Goal: Task Accomplishment & Management: Complete application form

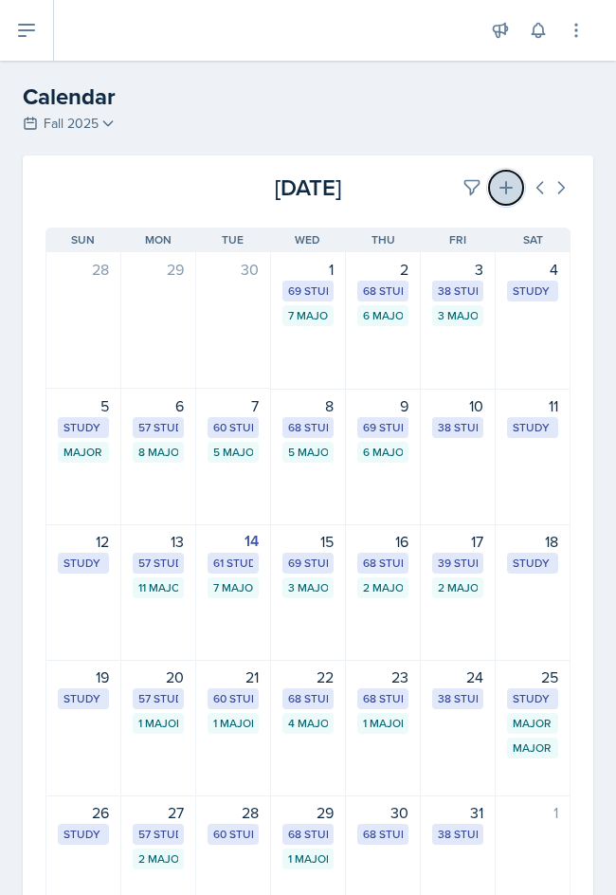
click at [498, 191] on icon at bounding box center [506, 187] width 19 height 19
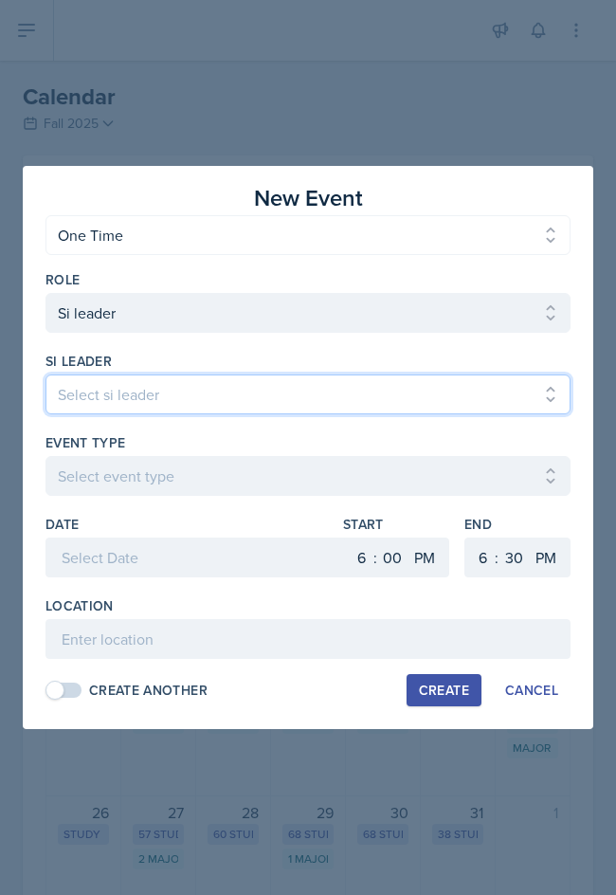
click at [263, 404] on select "Select si leader [PERSON_NAME] [PERSON_NAME] [PERSON_NAME] [PERSON_NAME] [PERSO…" at bounding box center [308, 394] width 525 height 40
select select "f15b6bf5-b0e4-4298-8b1a-f241d4f86ff0"
click at [46, 374] on select "Select si leader [PERSON_NAME] [PERSON_NAME] [PERSON_NAME] [PERSON_NAME] [PERSO…" at bounding box center [308, 394] width 525 height 40
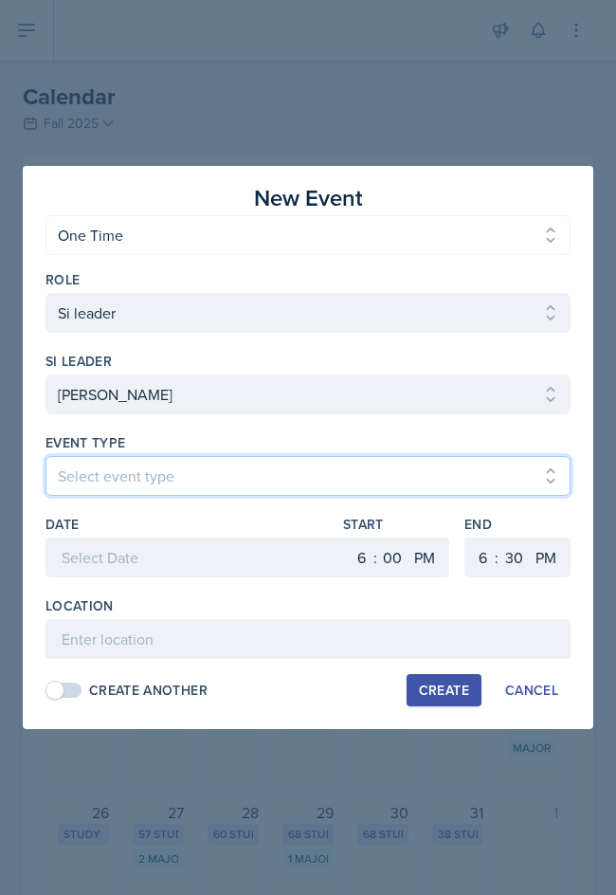
click at [167, 481] on select "Select event type Major Review Session Study Session" at bounding box center [308, 476] width 525 height 40
select select "66bb7cbf-e419-488b-a7ef-f63bc5f9ed04"
click at [46, 456] on select "Select event type Major Review Session Study Session" at bounding box center [308, 476] width 525 height 40
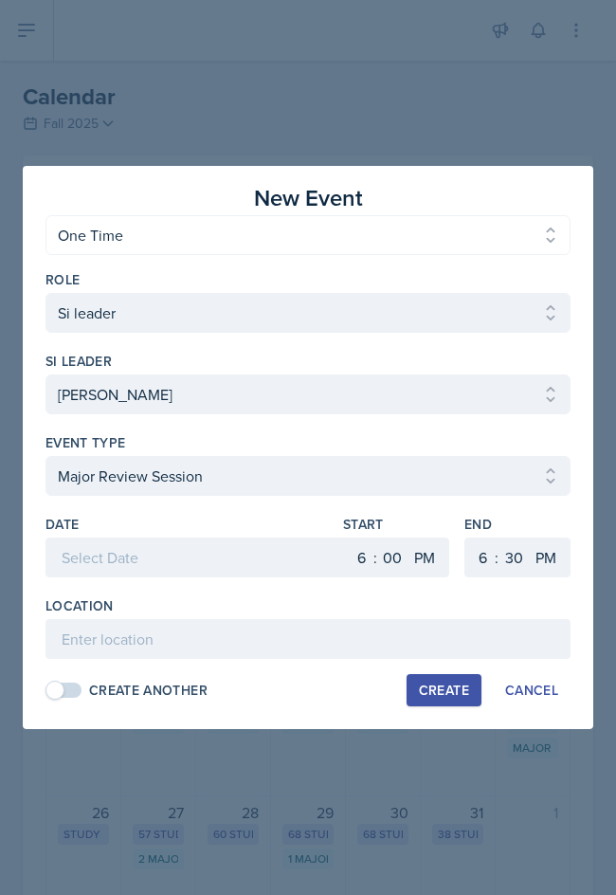
click at [191, 557] on div at bounding box center [200, 557] width 309 height 40
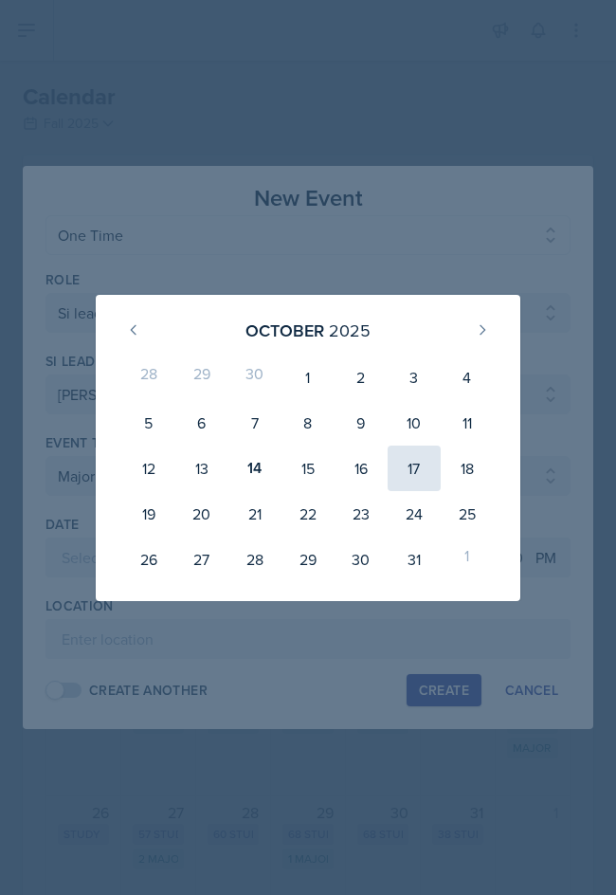
click at [411, 483] on div "17" at bounding box center [414, 469] width 53 height 46
type input "[DATE]"
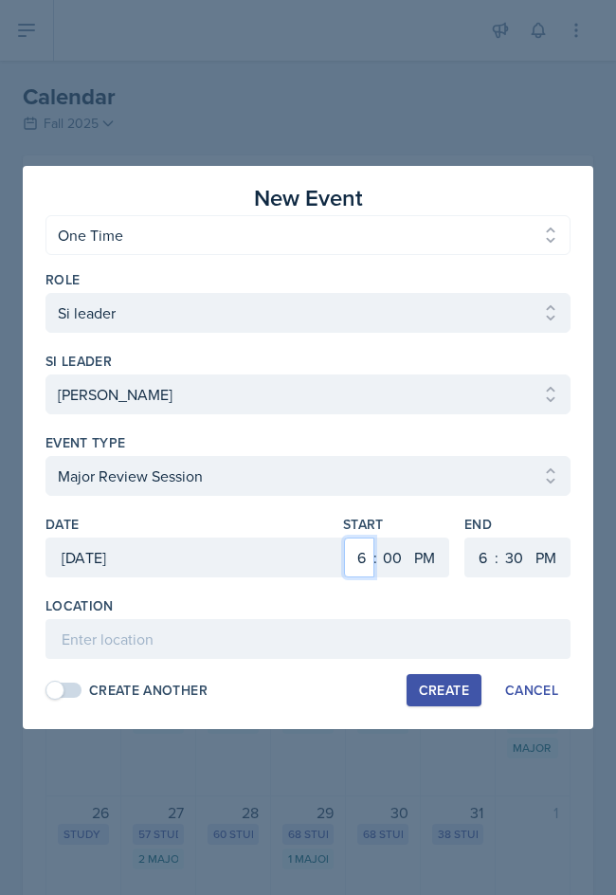
click at [367, 565] on select "1 2 3 4 5 6 7 8 9 10 11 12" at bounding box center [359, 557] width 30 height 40
select select "5"
click at [344, 537] on select "1 2 3 4 5 6 7 8 9 10 11 12" at bounding box center [359, 557] width 30 height 40
click at [479, 570] on select "1 2 3 4 5 6 7 8 9 10 11 12" at bounding box center [480, 557] width 30 height 40
select select "7"
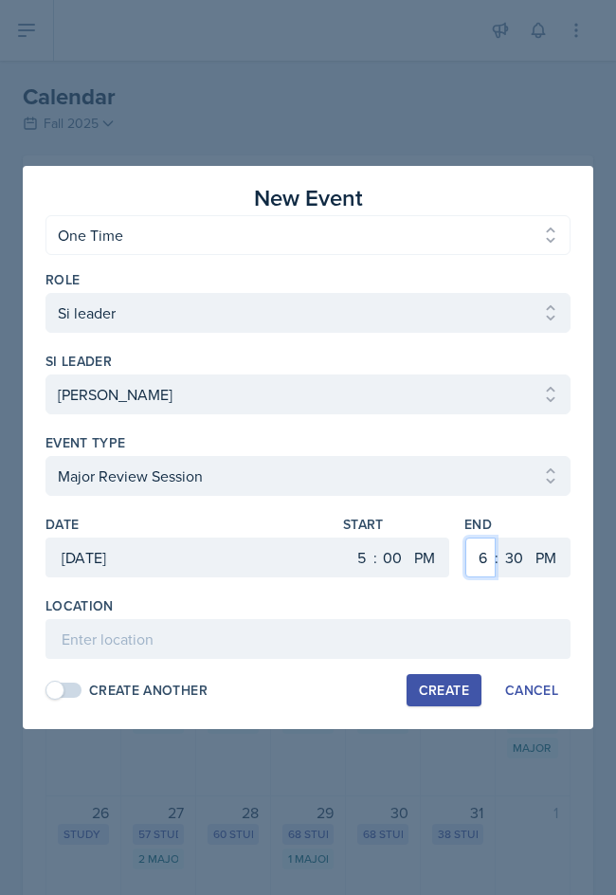
click at [465, 537] on select "1 2 3 4 5 6 7 8 9 10 11 12" at bounding box center [480, 557] width 30 height 40
click at [517, 552] on select "00 05 10 15 20 25 30 35 40 45 50 55" at bounding box center [514, 557] width 30 height 40
select select "0"
click at [499, 537] on select "00 05 10 15 20 25 30 35 40 45 50 55" at bounding box center [514, 557] width 30 height 40
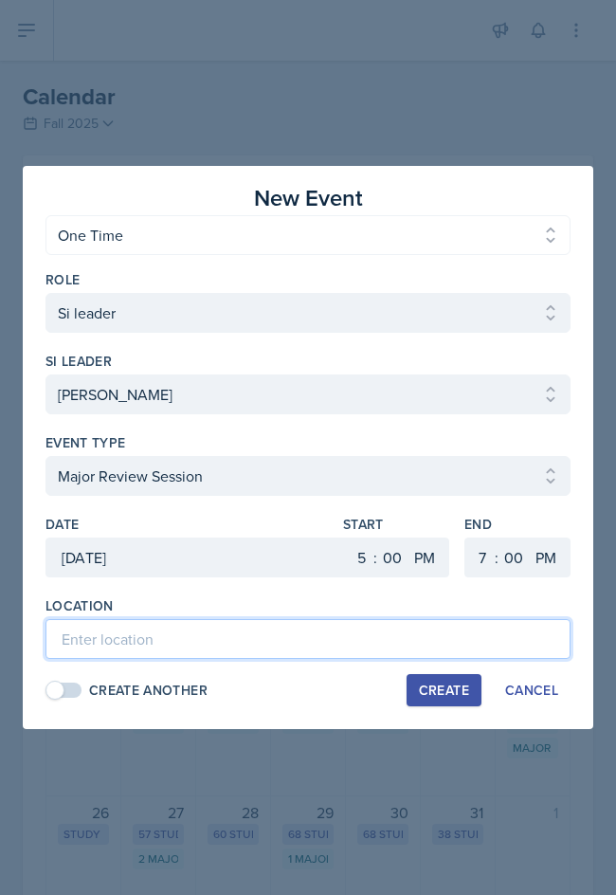
click at [314, 646] on input at bounding box center [308, 639] width 525 height 40
type input "Academic Learning Center 2100"
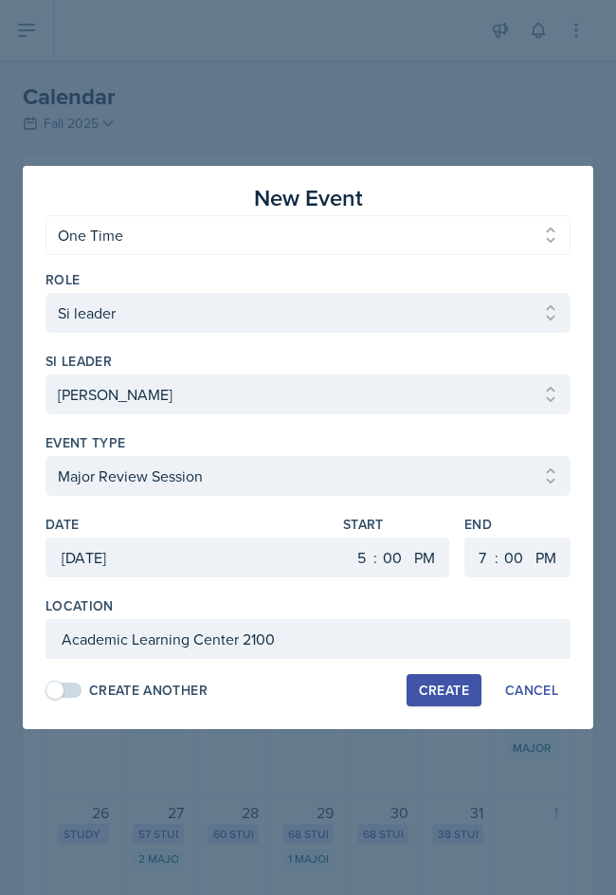
click at [452, 689] on div "Create" at bounding box center [444, 690] width 50 height 15
select select
select select "6"
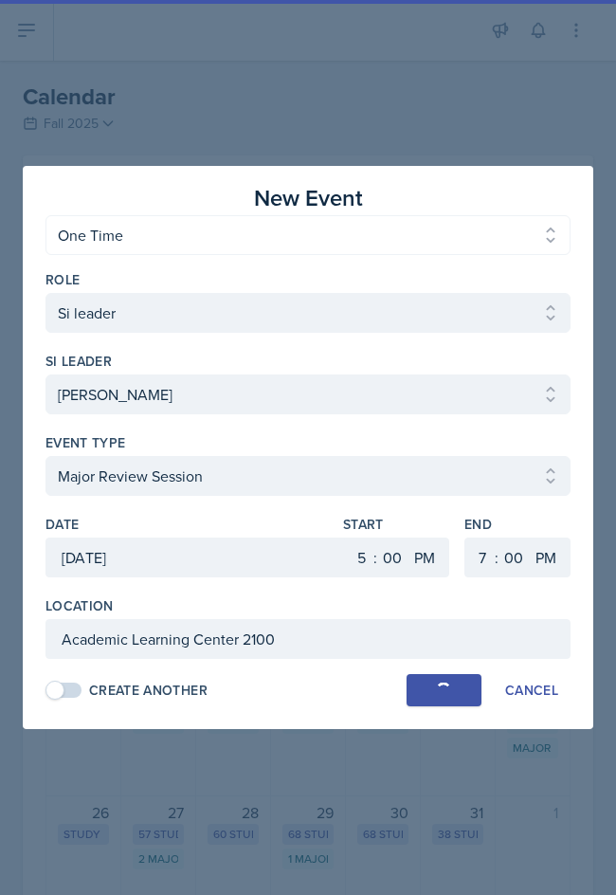
select select "30"
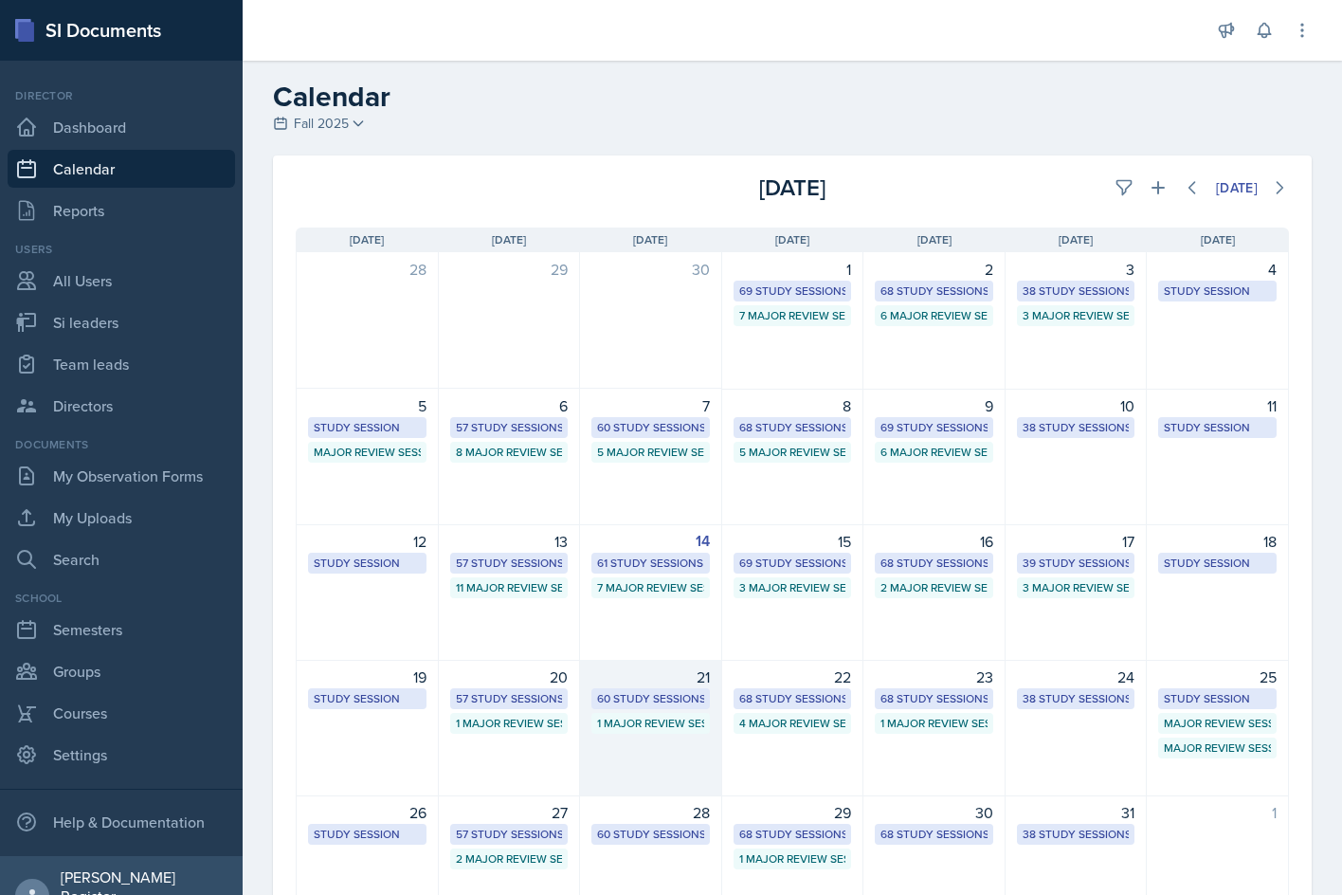
click at [611, 708] on div "60 Study Sessions" at bounding box center [651, 698] width 118 height 21
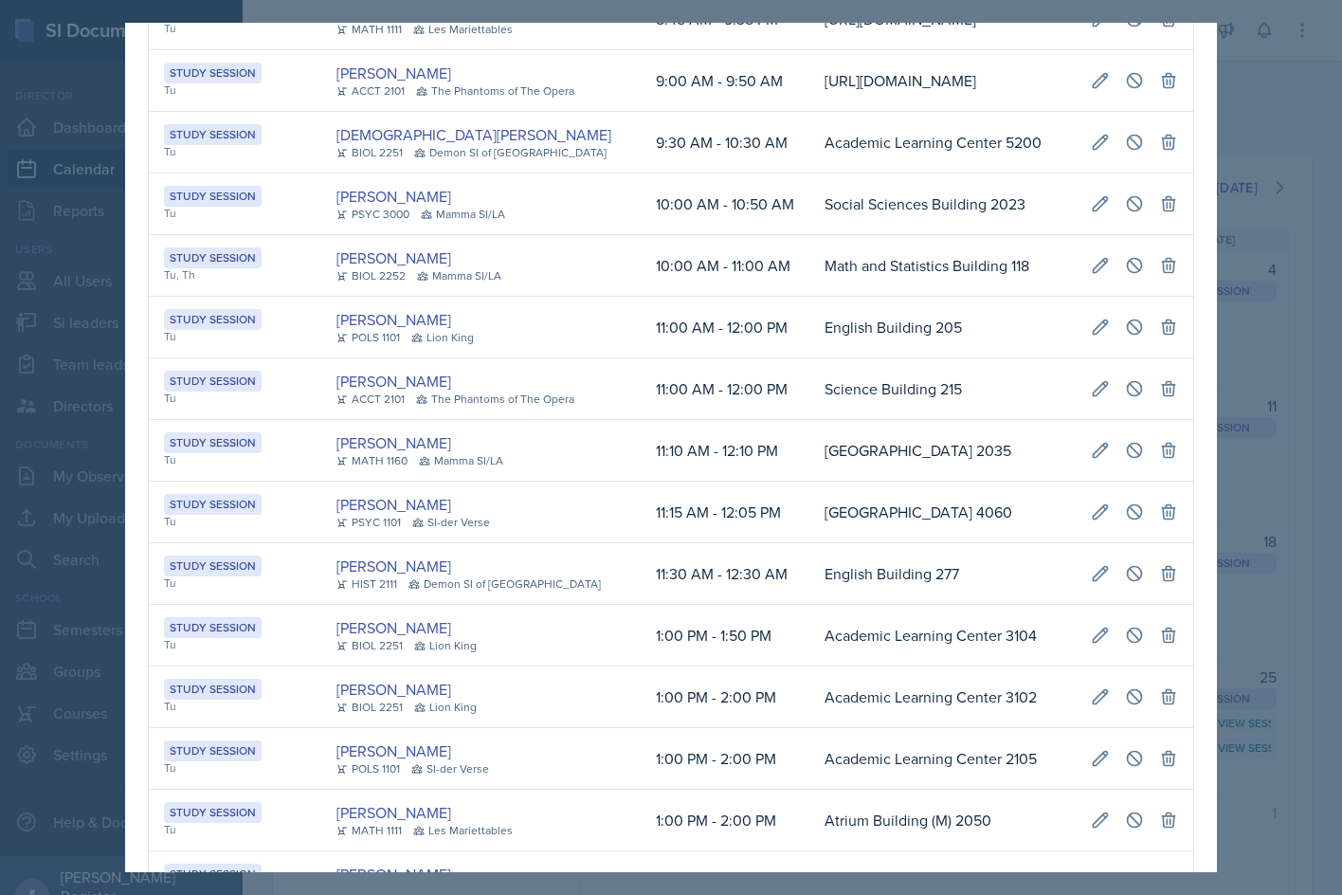
scroll to position [0, 434]
click at [615, 398] on icon at bounding box center [1134, 388] width 19 height 19
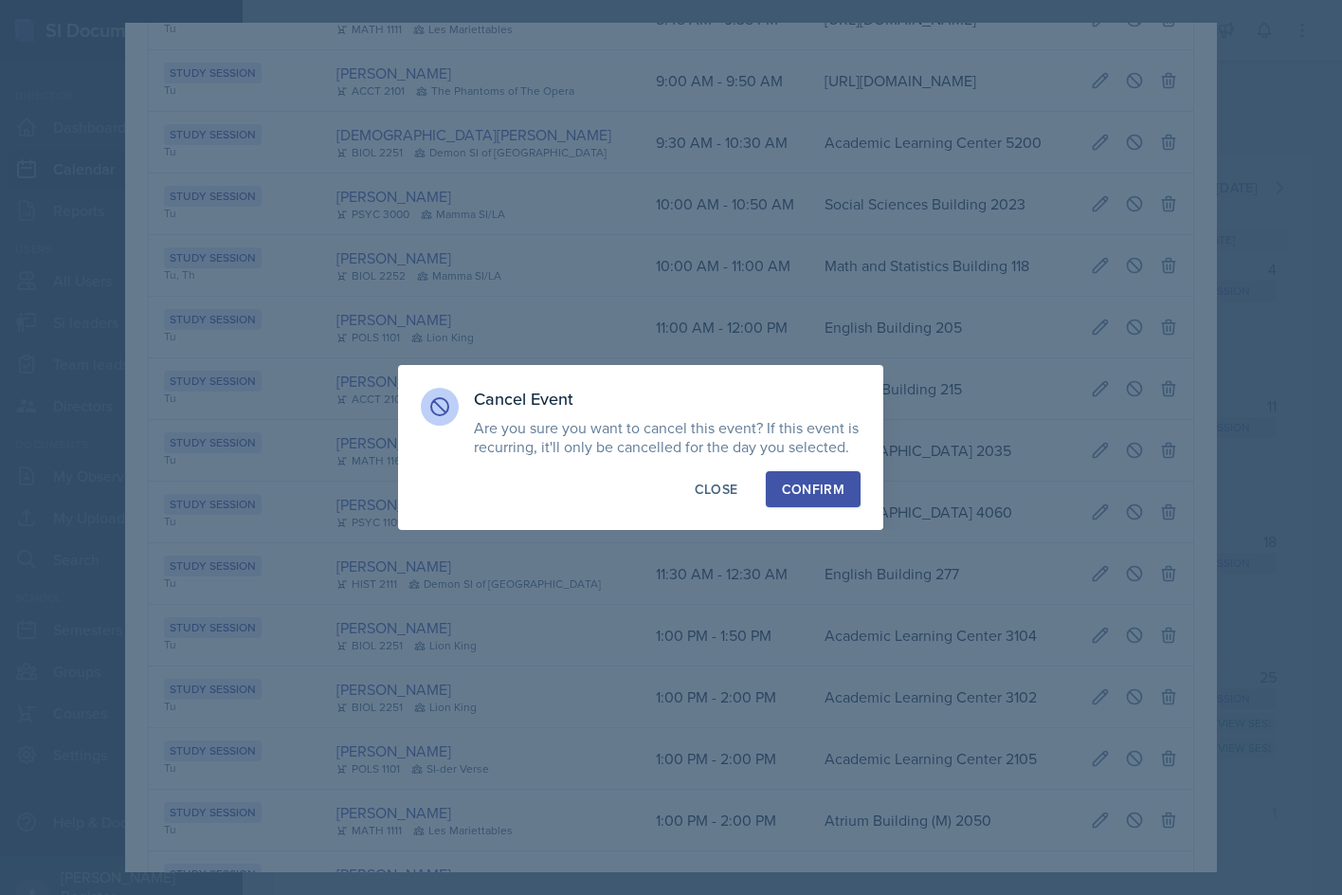
click at [615, 484] on div "Confirm" at bounding box center [813, 489] width 63 height 19
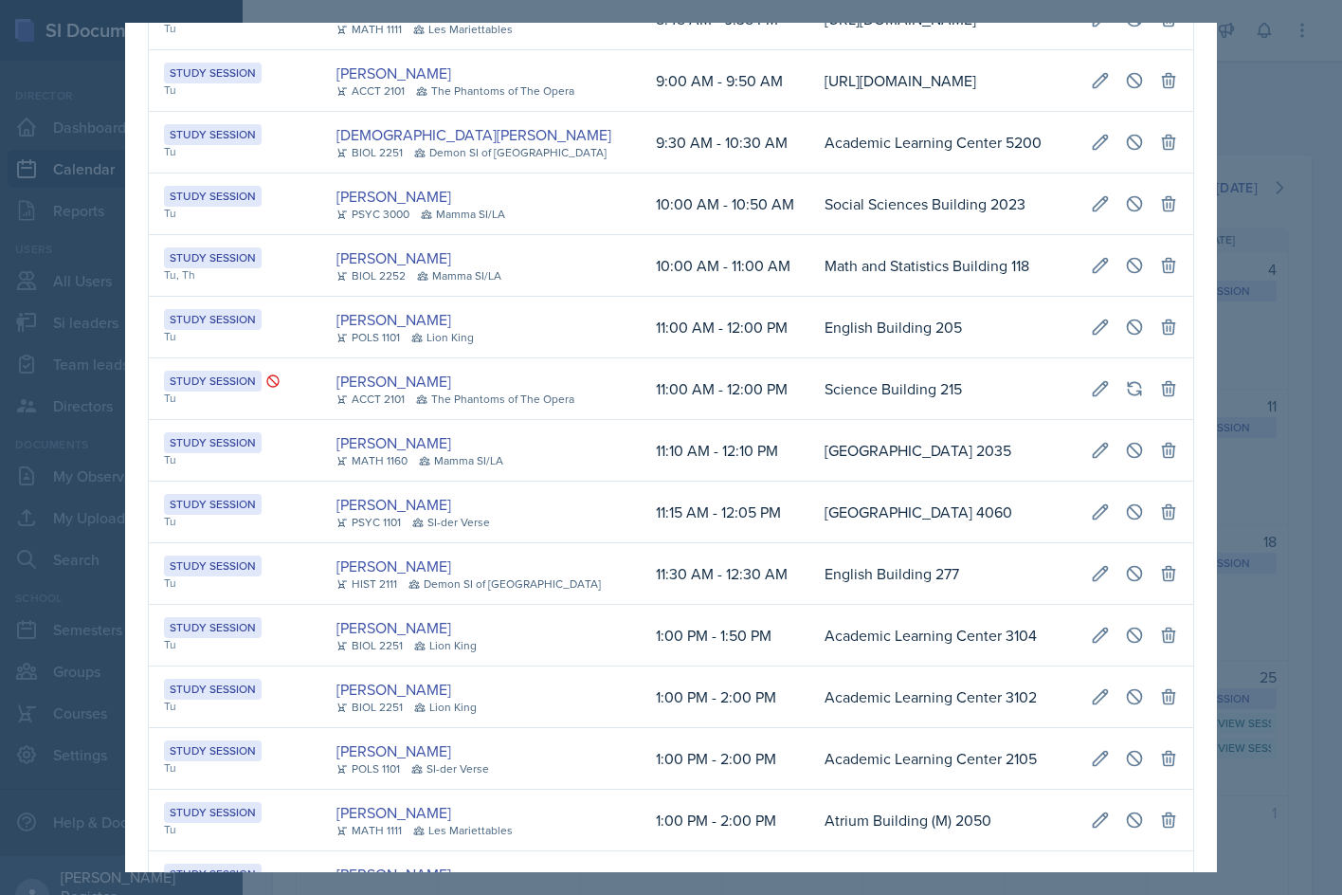
click at [615, 364] on div at bounding box center [671, 447] width 1342 height 895
